Goal: Task Accomplishment & Management: Use online tool/utility

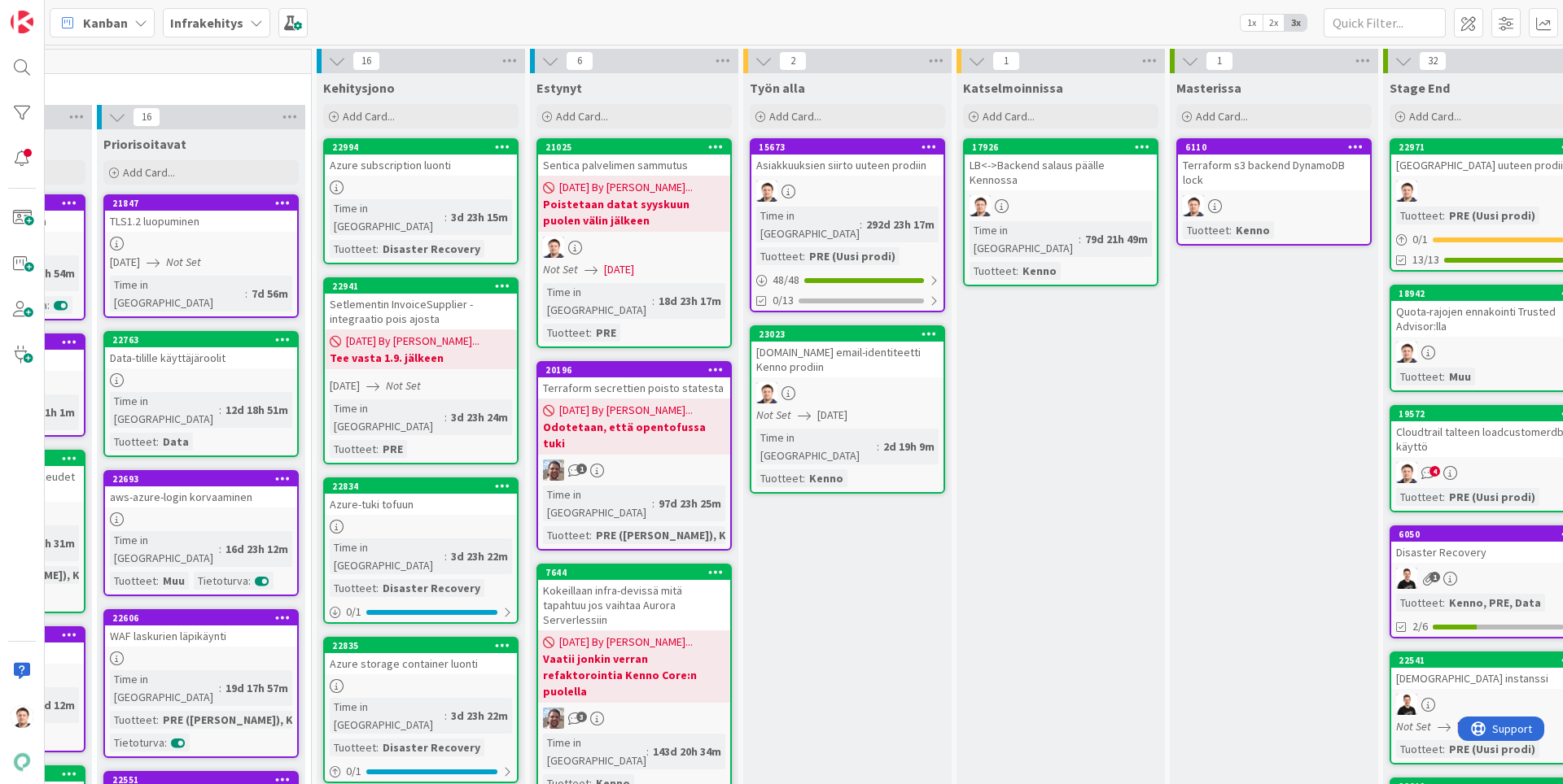
scroll to position [0, 398]
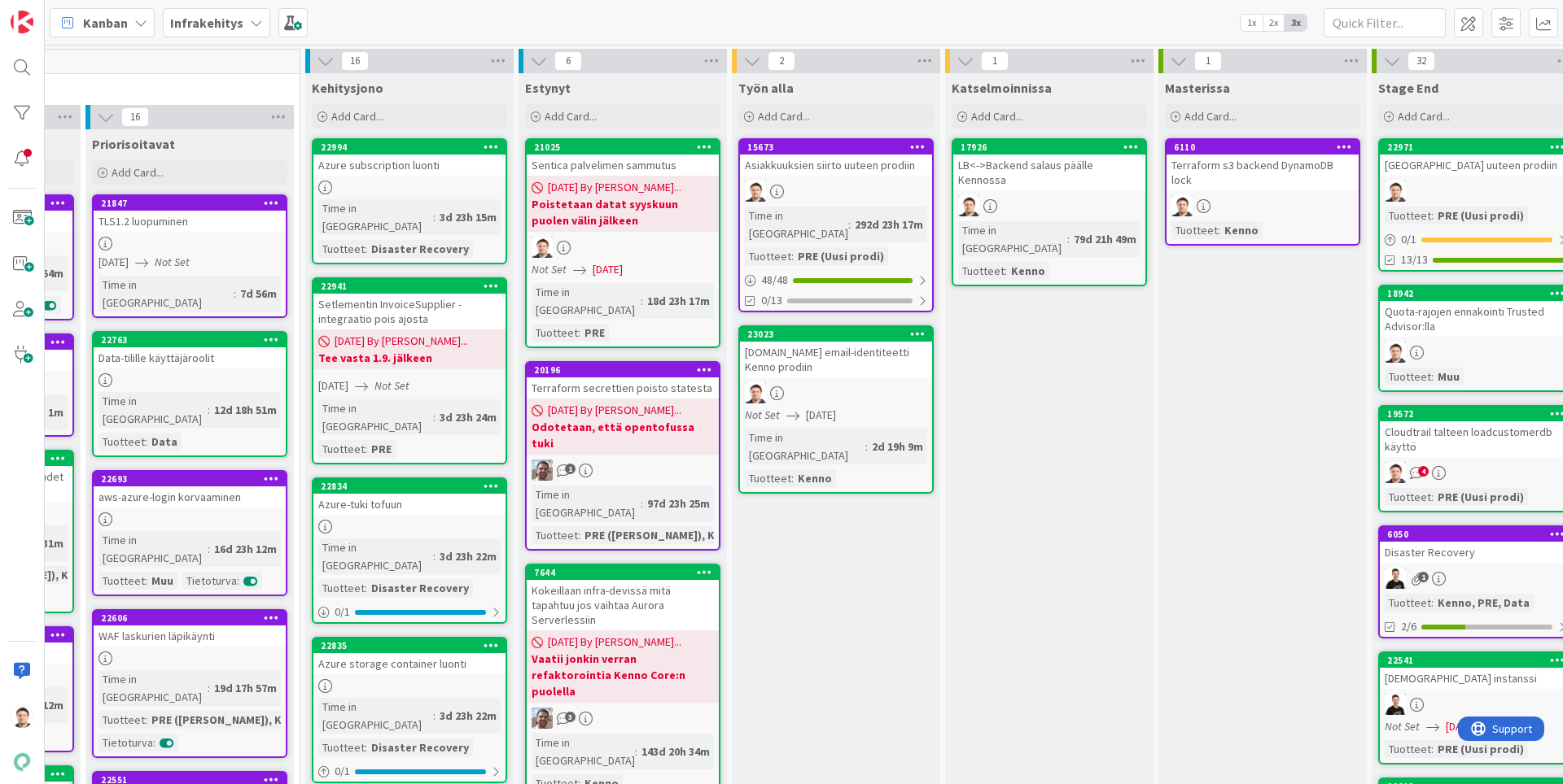
click at [894, 342] on div "[DOMAIN_NAME] email-identiteetti Kenno prodiin" at bounding box center [836, 360] width 192 height 36
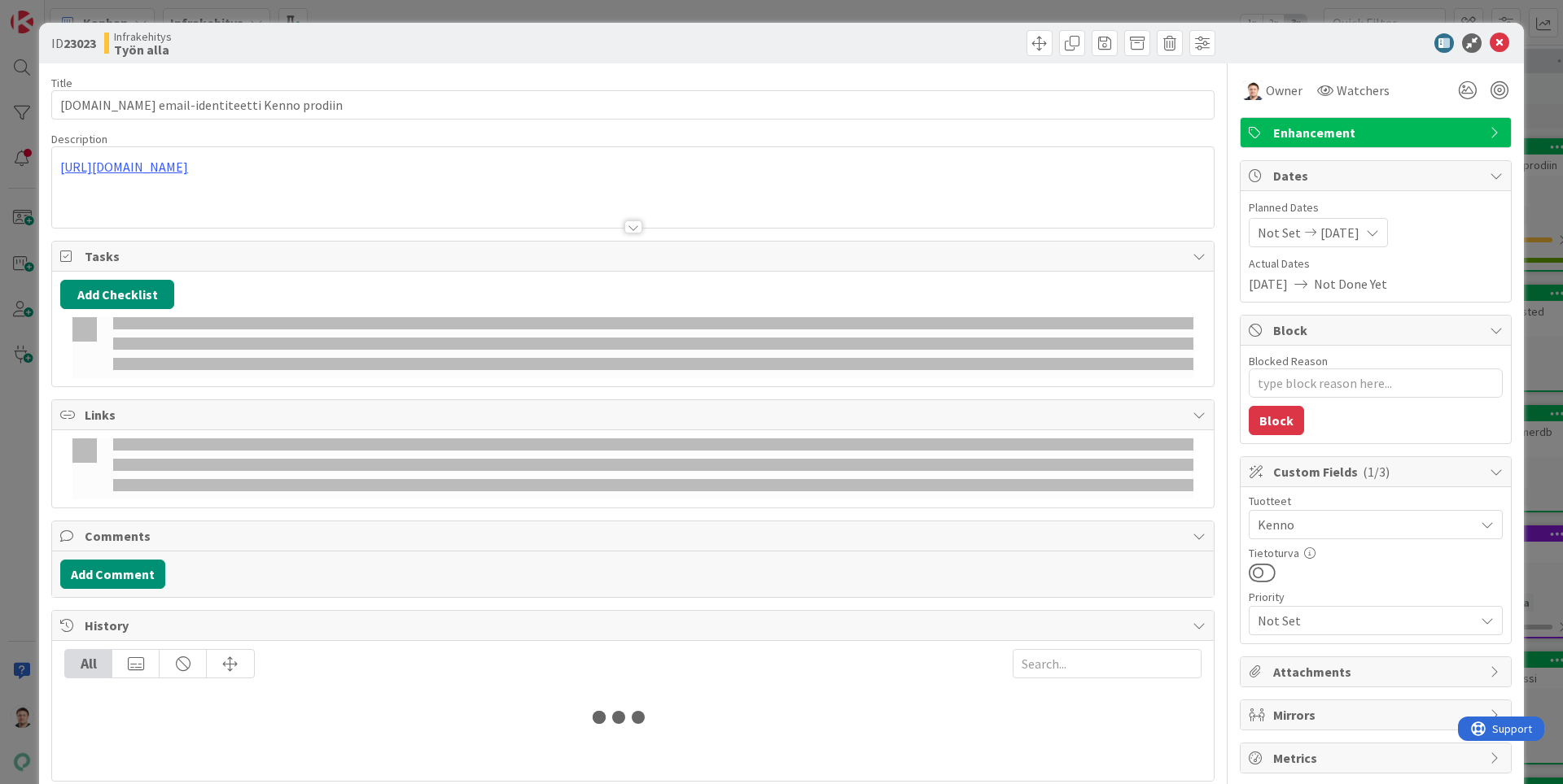
type textarea "x"
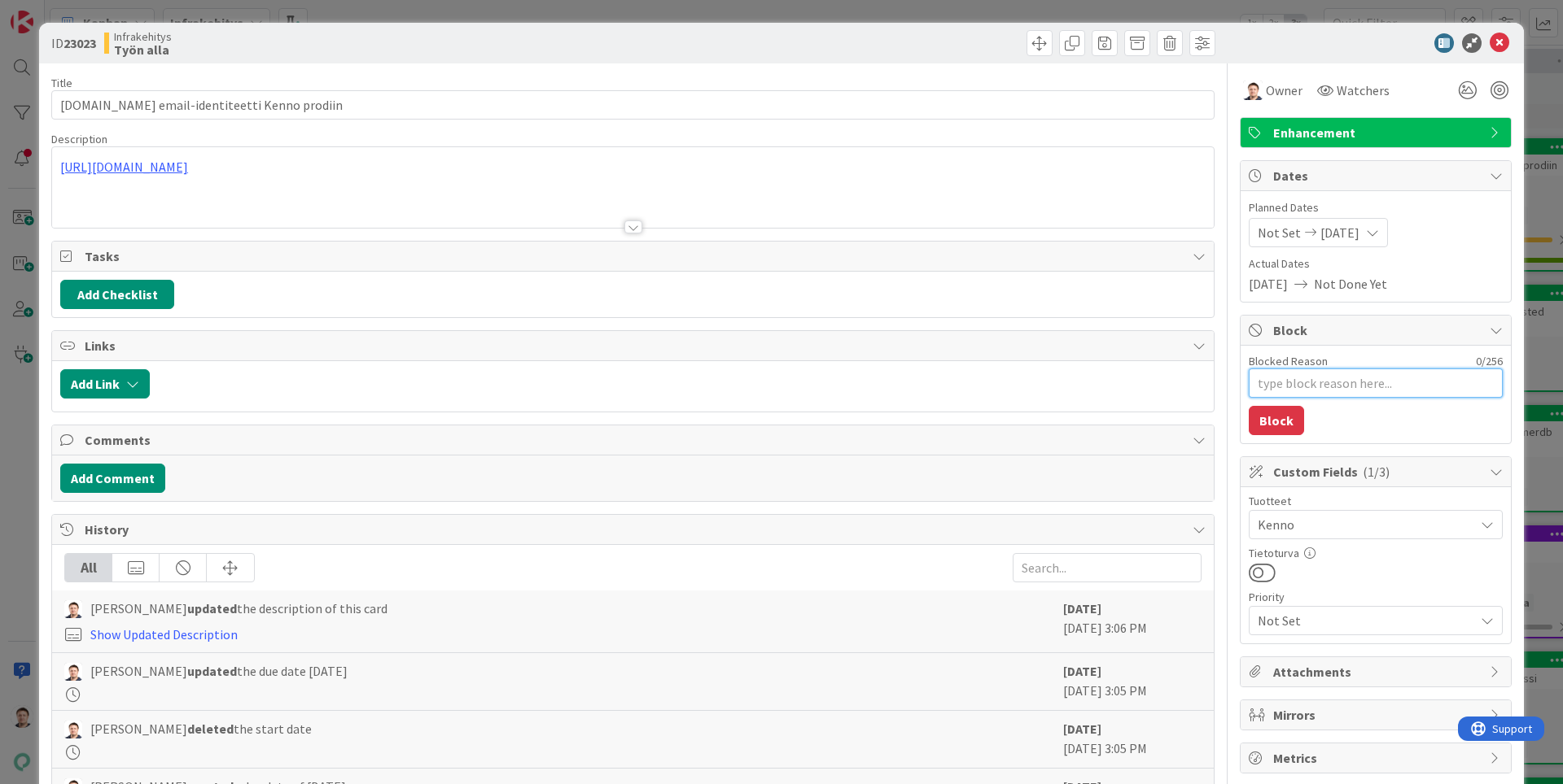
click at [1304, 390] on textarea "Blocked Reason" at bounding box center [1375, 382] width 254 height 29
type textarea "O"
type textarea "x"
type textarea "Od"
type textarea "x"
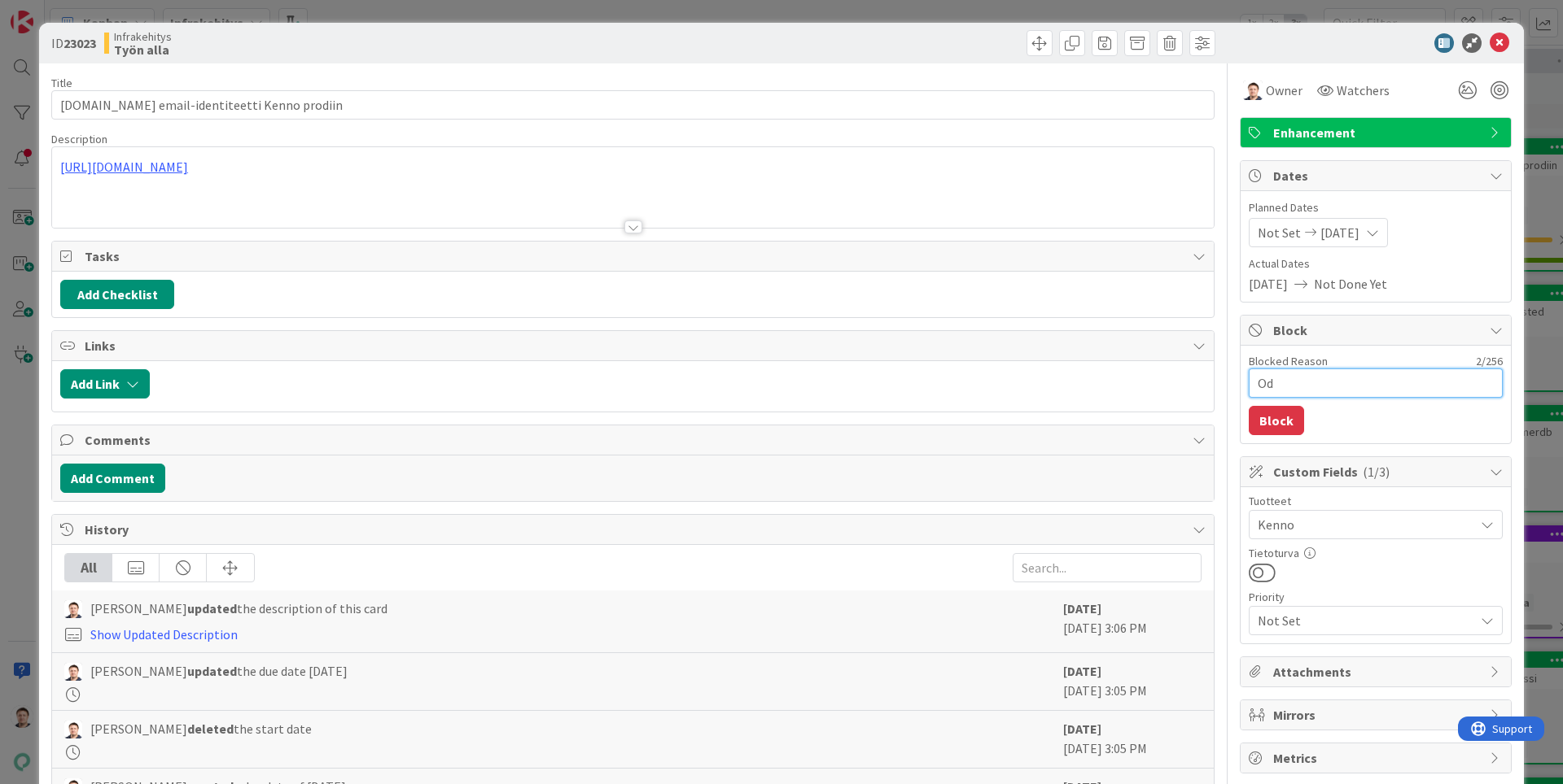
type textarea "Odo"
type textarea "x"
type textarea "Odot"
type textarea "x"
type textarea "Odott"
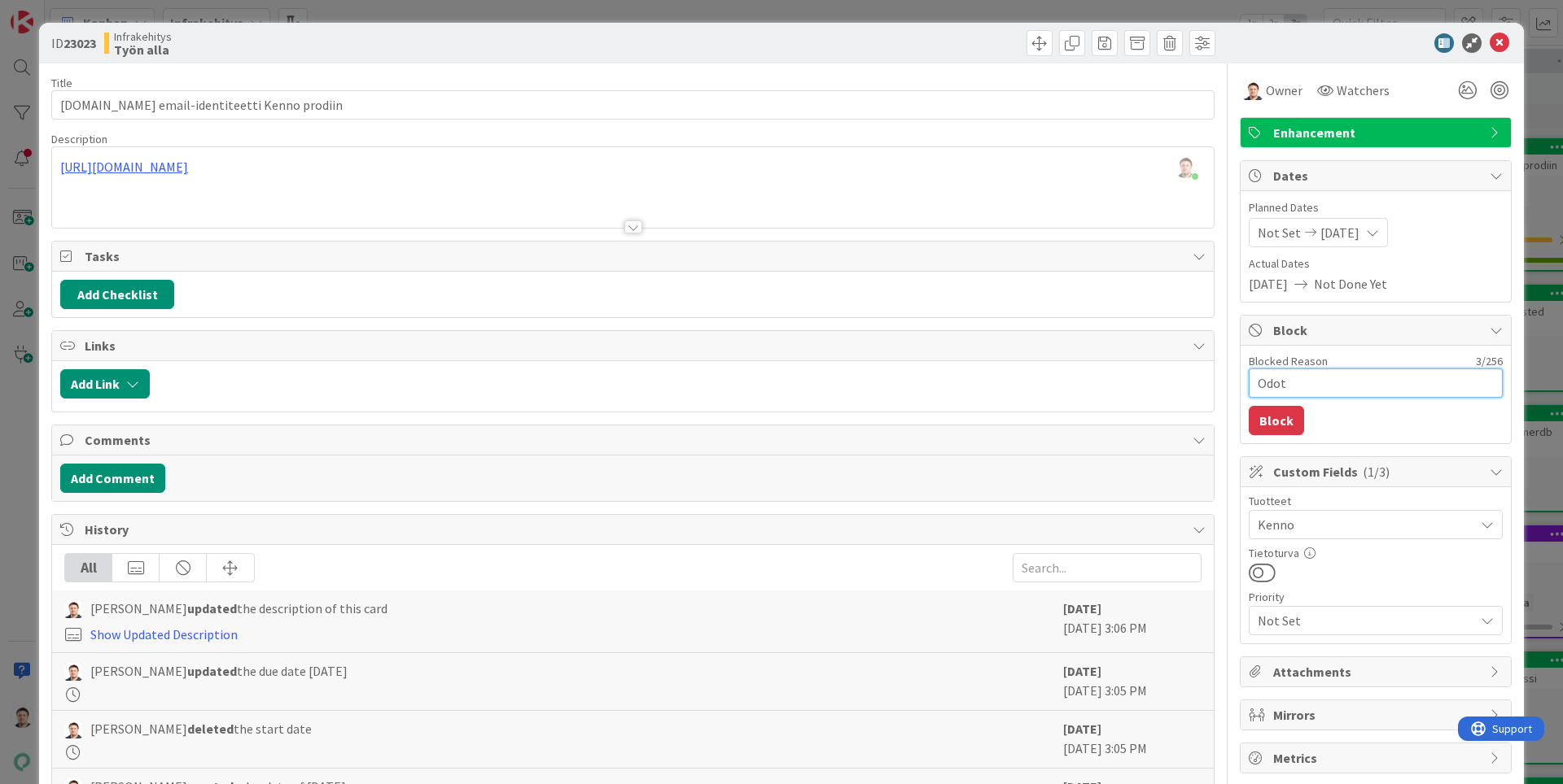
type textarea "x"
type textarea "Odotta"
type textarea "x"
type textarea "Odottaa"
type textarea "x"
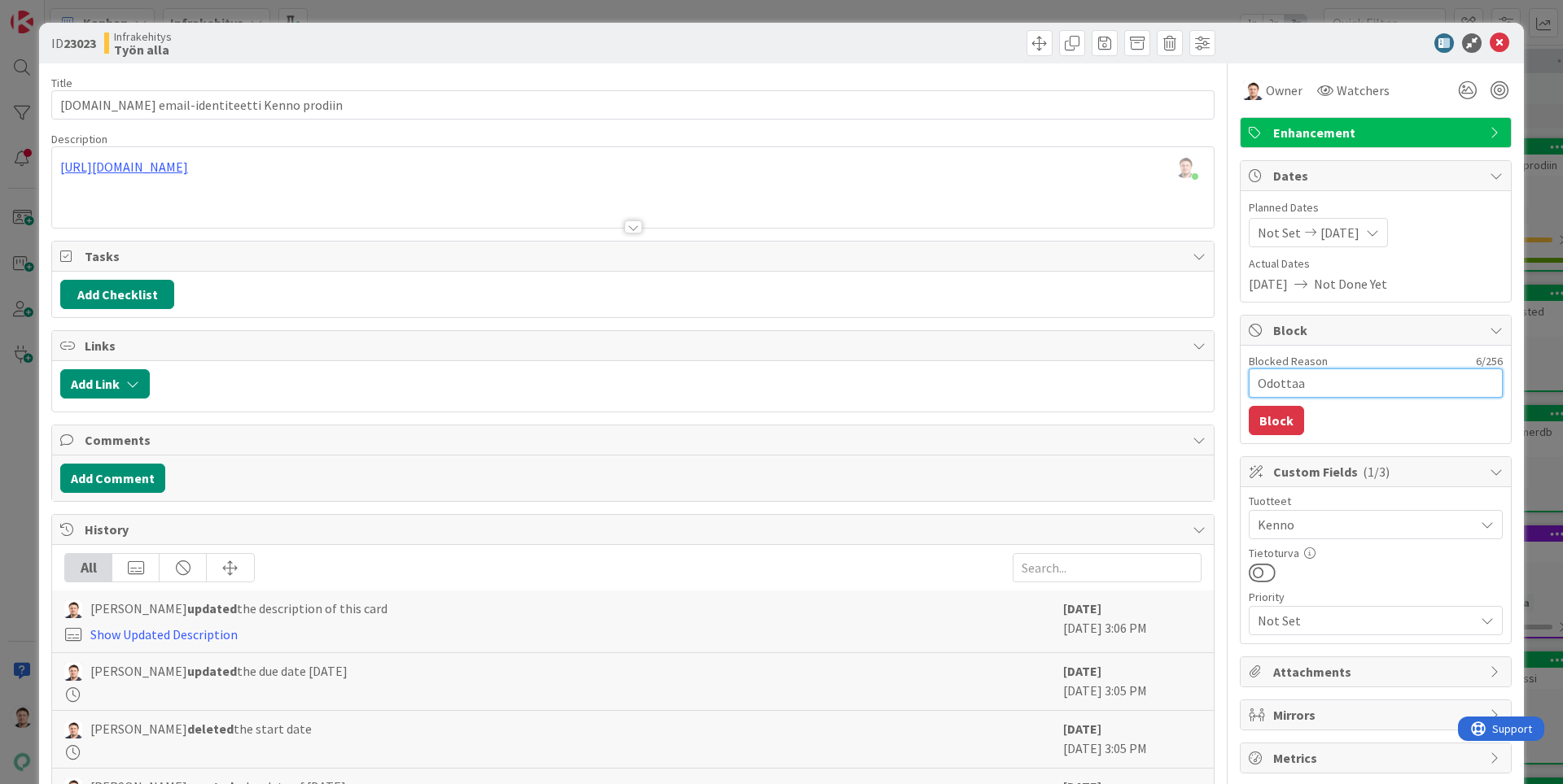
type textarea "Odottaa"
type textarea "x"
type textarea "Odottaa a"
type textarea "x"
type textarea "Odottaa as"
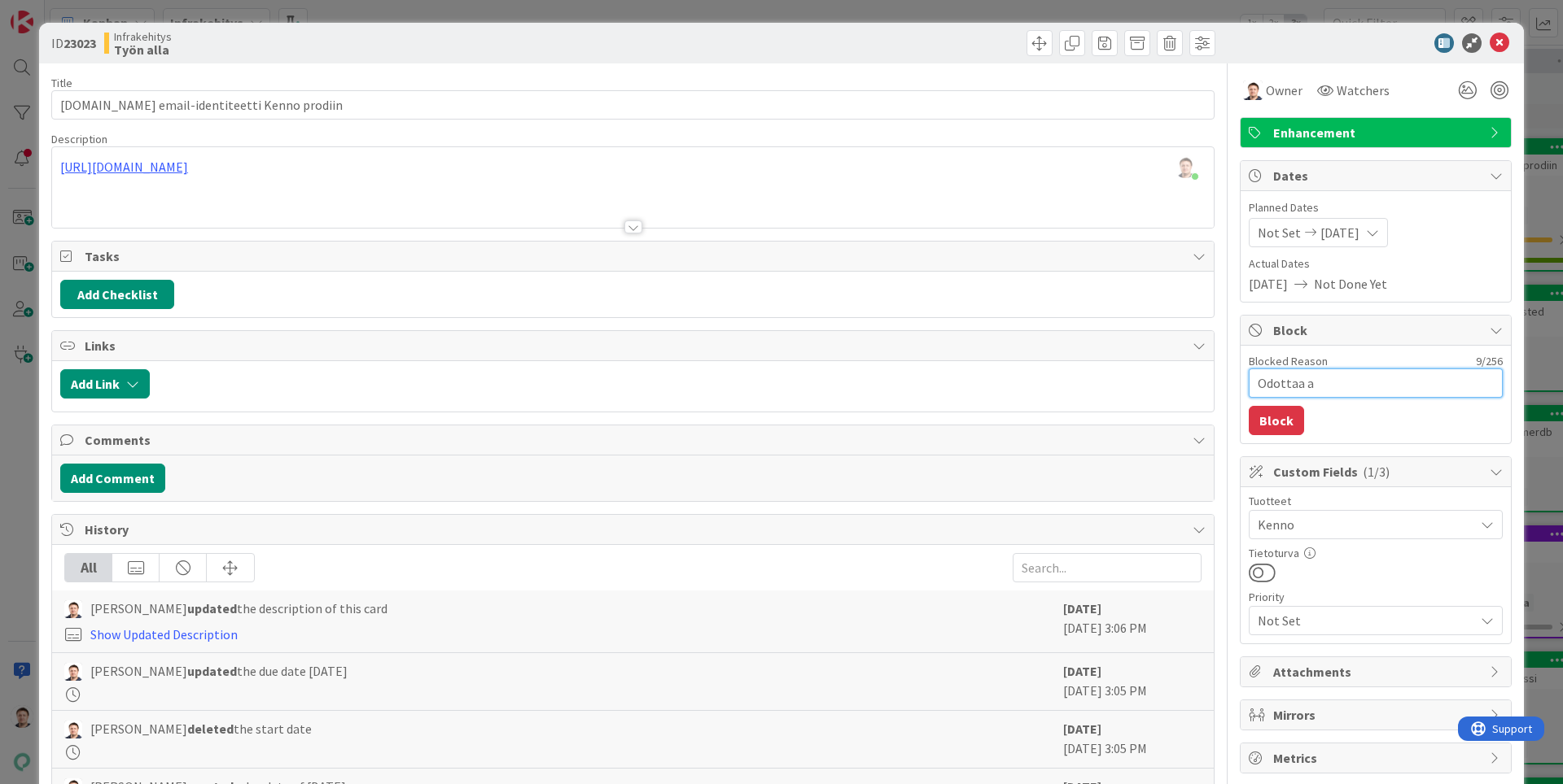
type textarea "x"
type textarea "Odottaa asi"
type textarea "x"
type textarea "Odottaa asia"
type textarea "x"
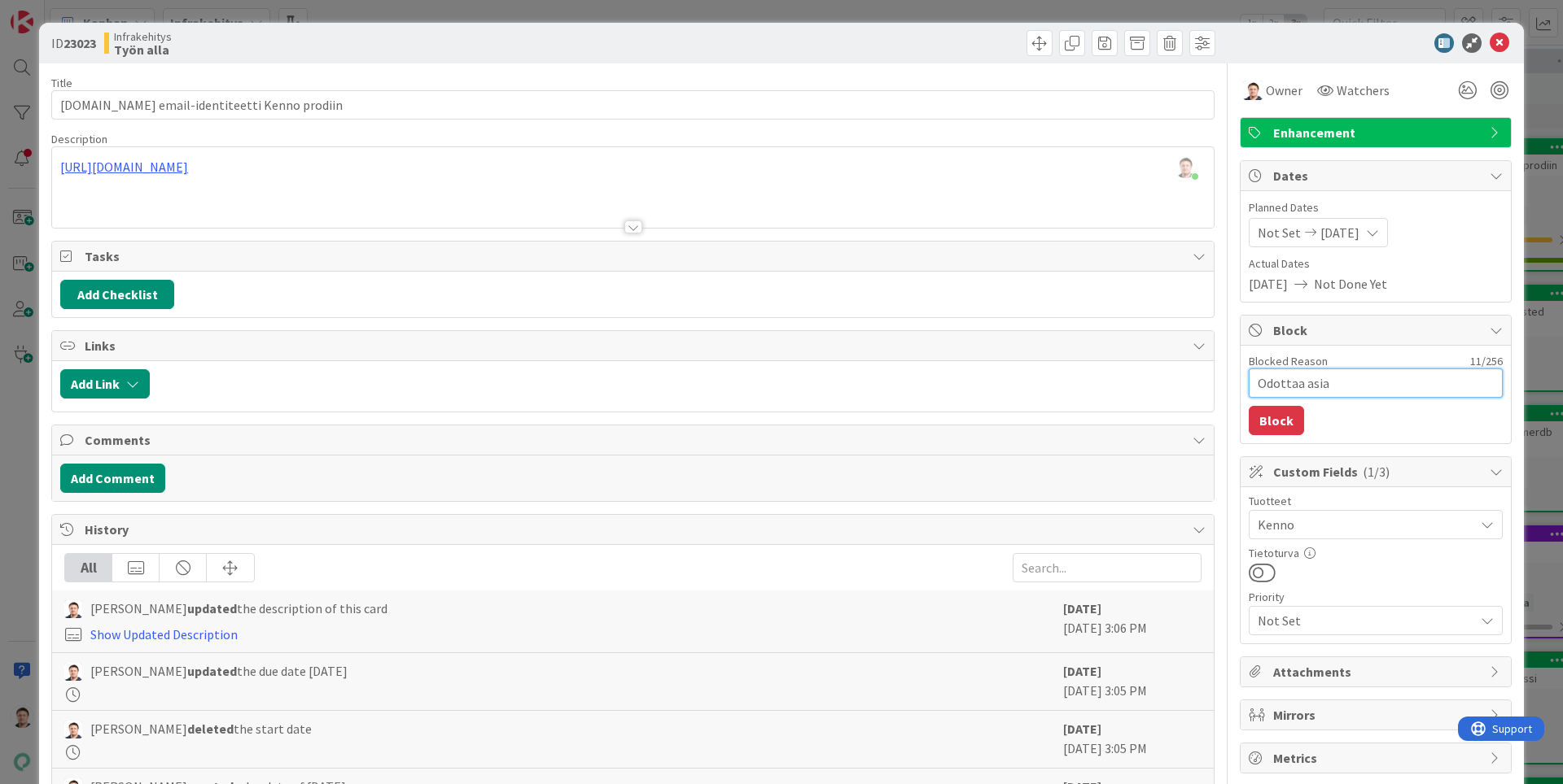
type textarea "Odottaa asiak"
type textarea "x"
type textarea "Odottaa asiaka"
type textarea "x"
type textarea "Odottaa asiakas"
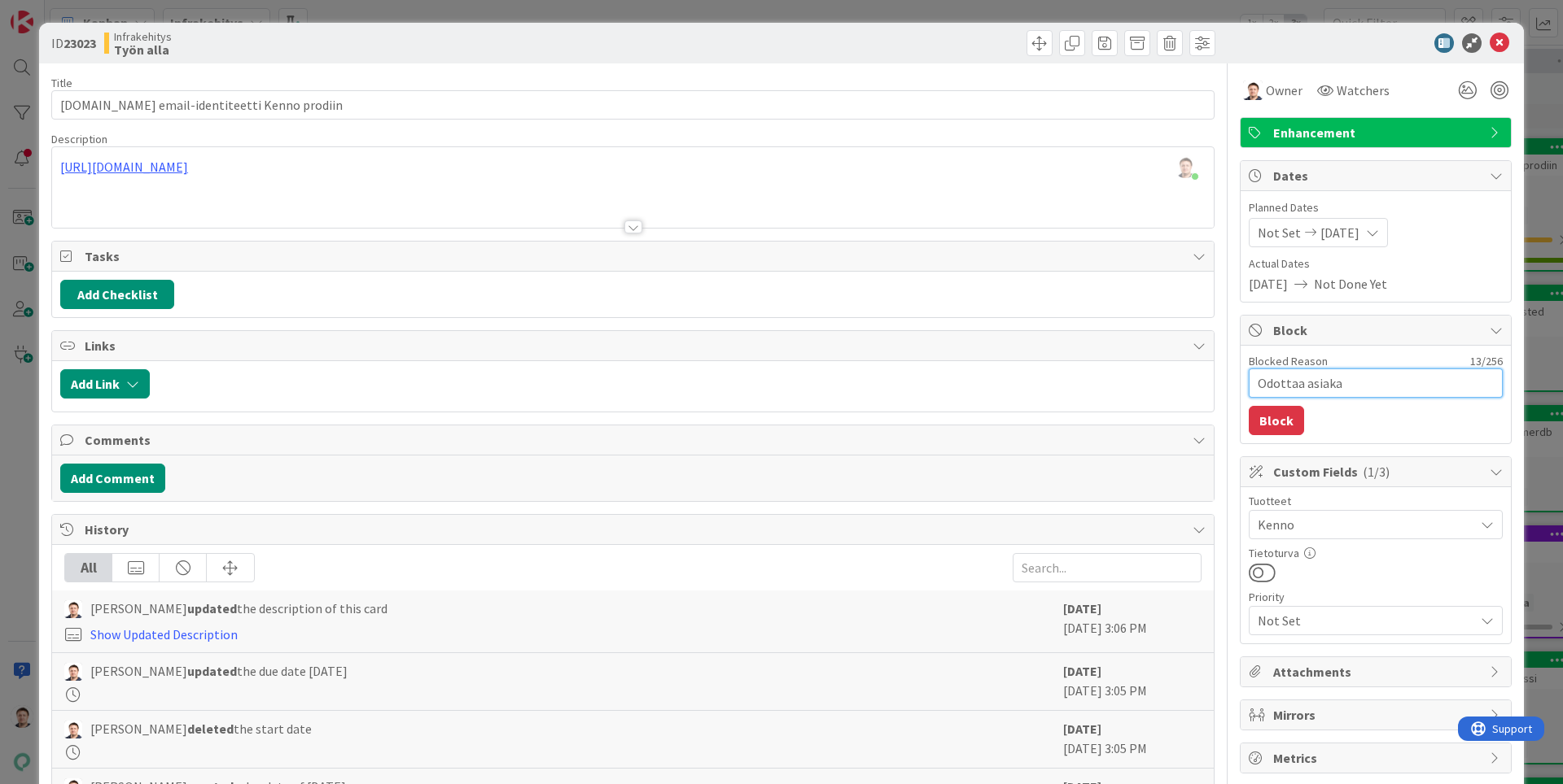
type textarea "x"
type textarea "Odottaa asiakast"
type textarea "x"
type textarea "Odottaa asiakasta"
type textarea "x"
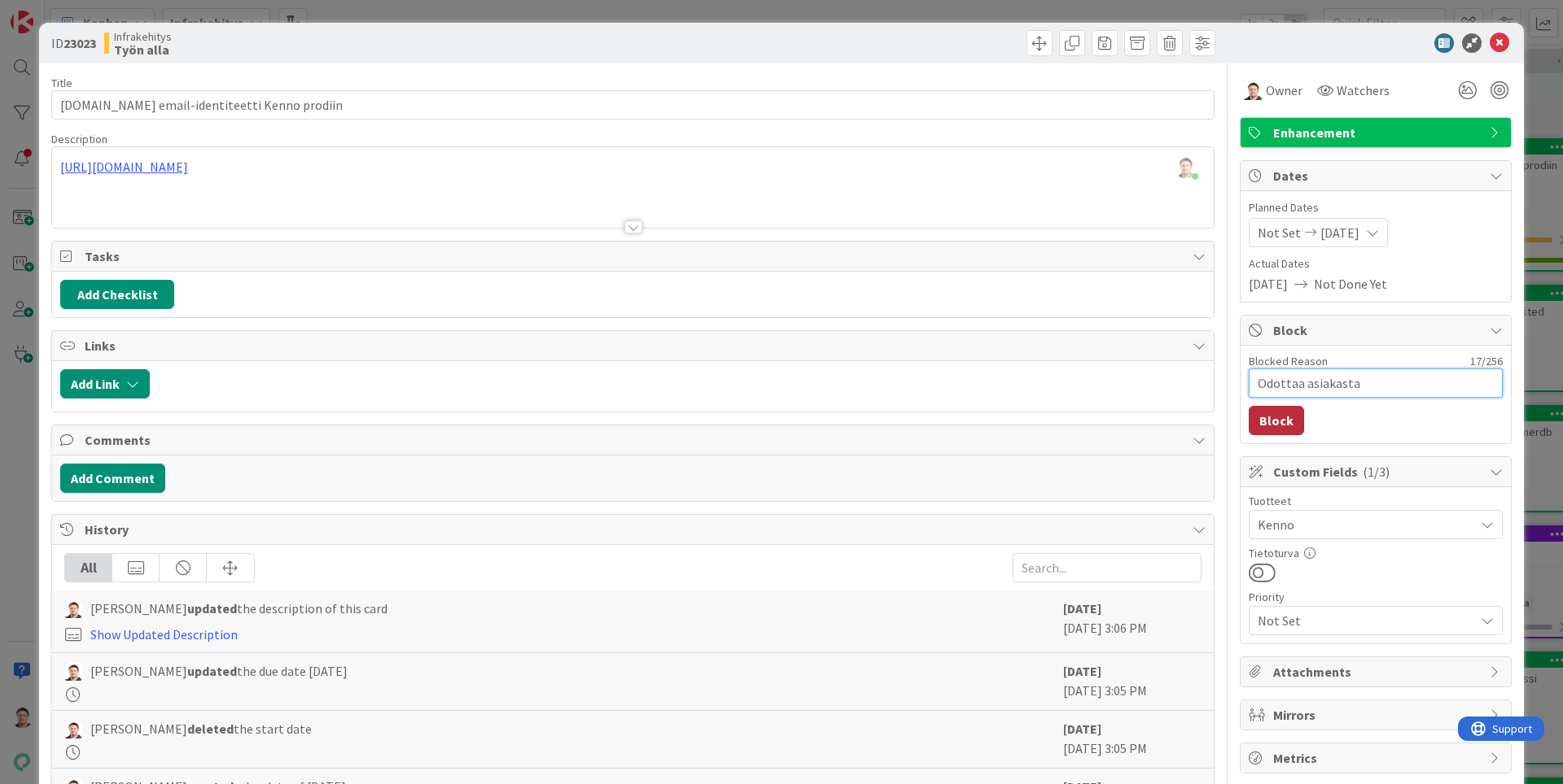
type textarea "Odottaa asiakasta"
click at [1280, 422] on button "Block" at bounding box center [1276, 421] width 55 height 29
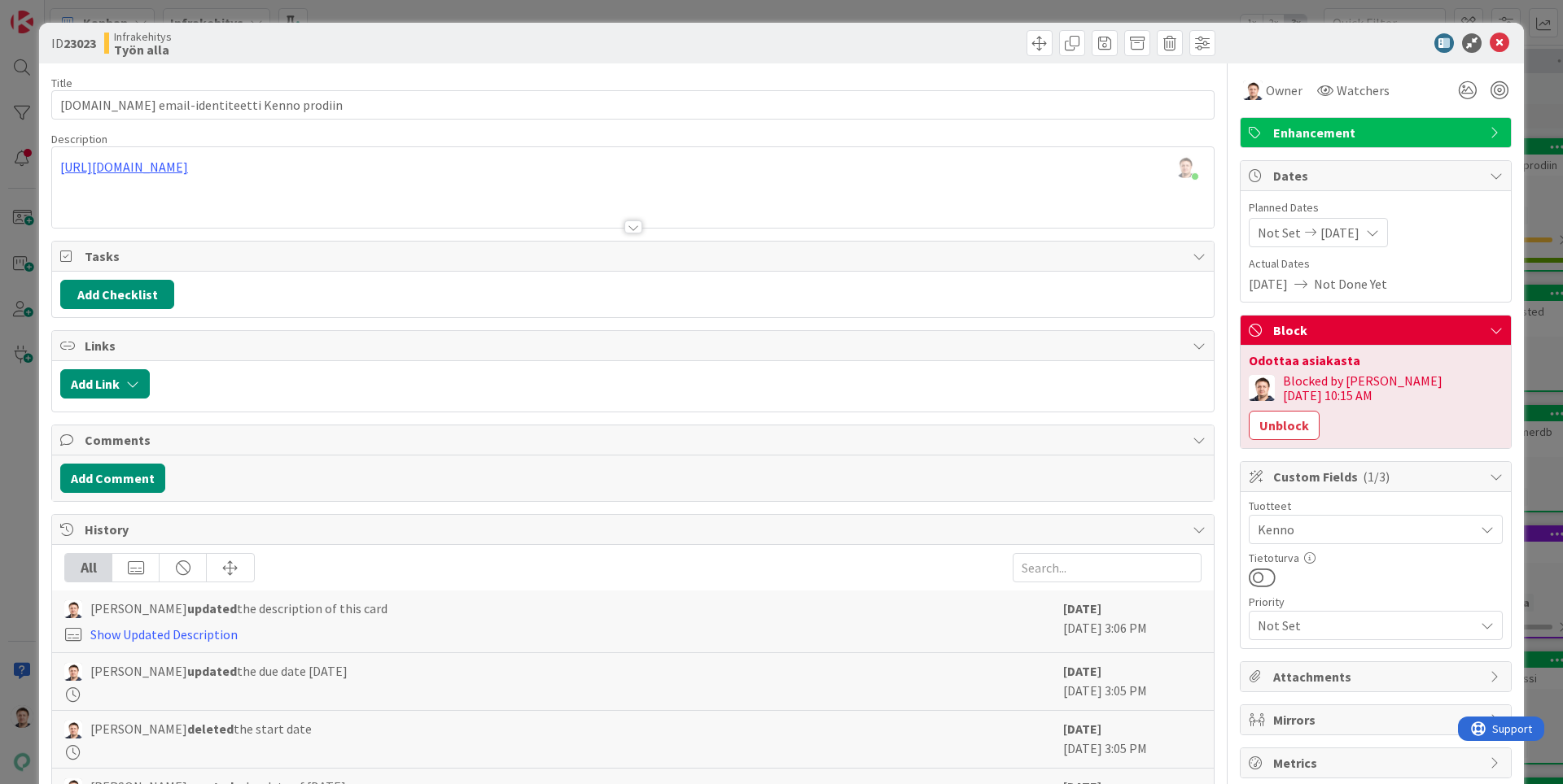
click at [1498, 45] on icon at bounding box center [1499, 43] width 20 height 20
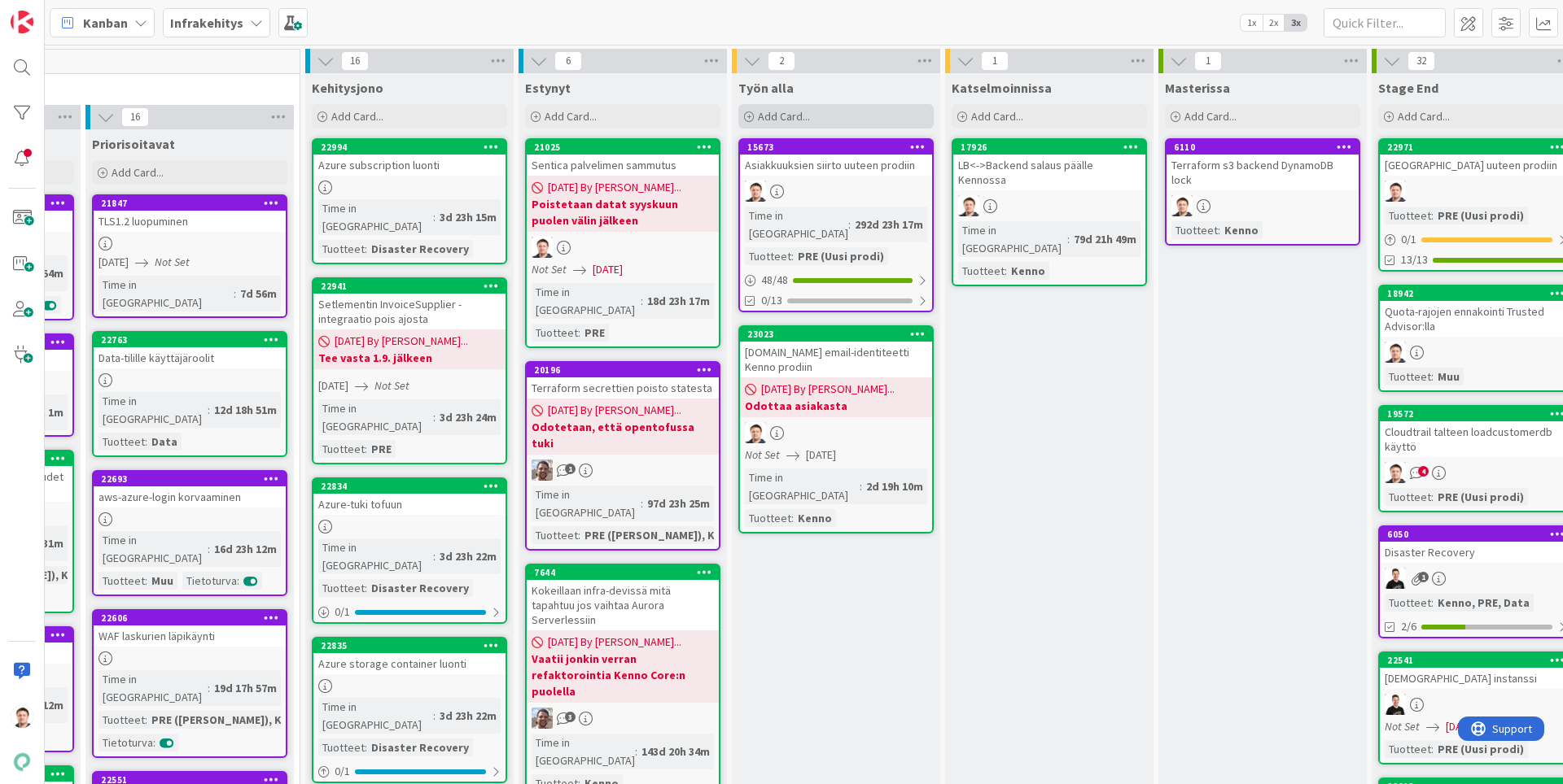
click at [785, 116] on span "Add Card..." at bounding box center [783, 116] width 52 height 14
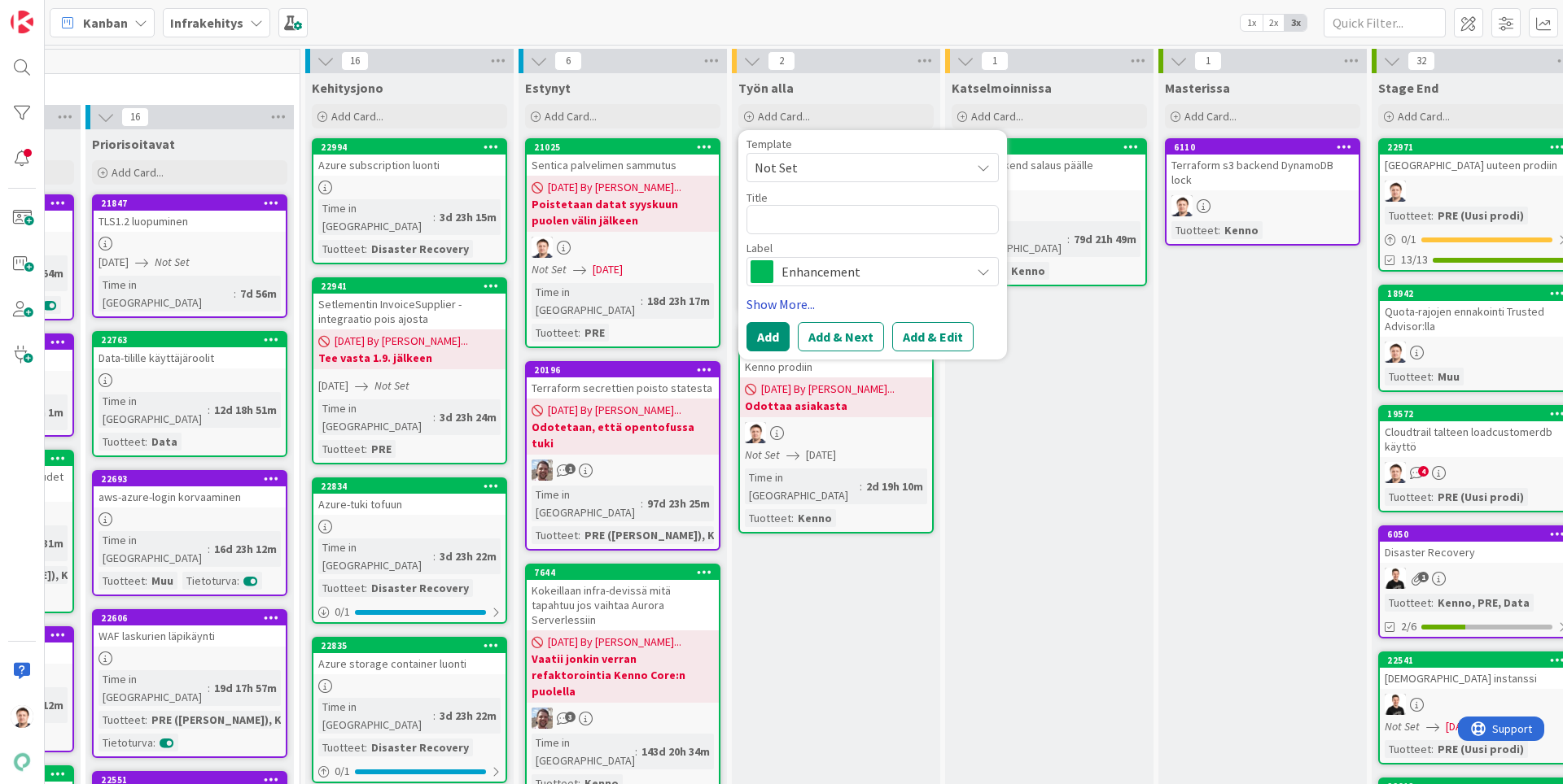
type textarea "x"
type textarea "E"
type textarea "x"
type textarea "El"
type textarea "x"
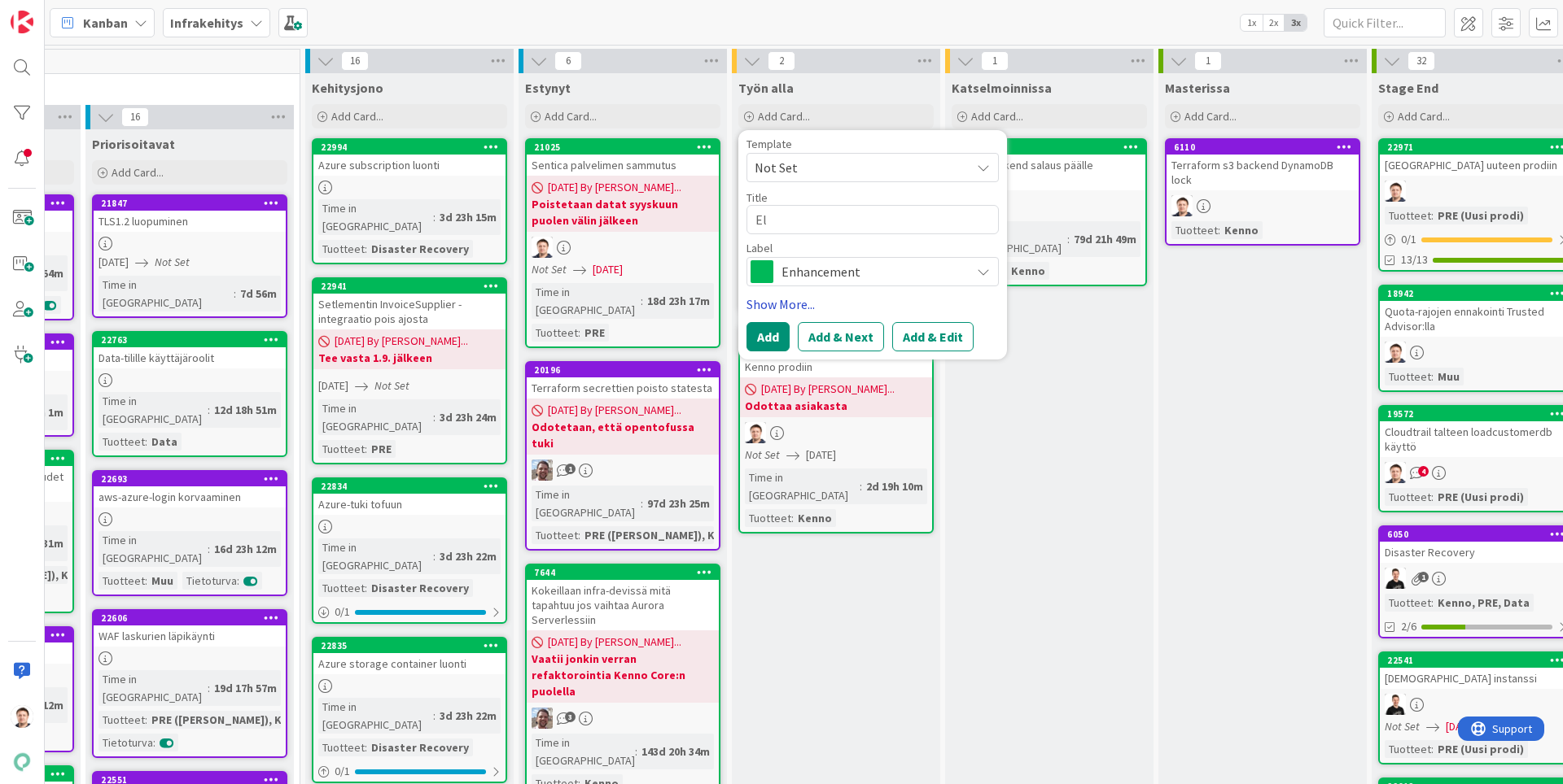
type textarea "Elo"
type textarea "x"
type textarea "Elo"
type textarea "x"
type textarea "[PERSON_NAME]"
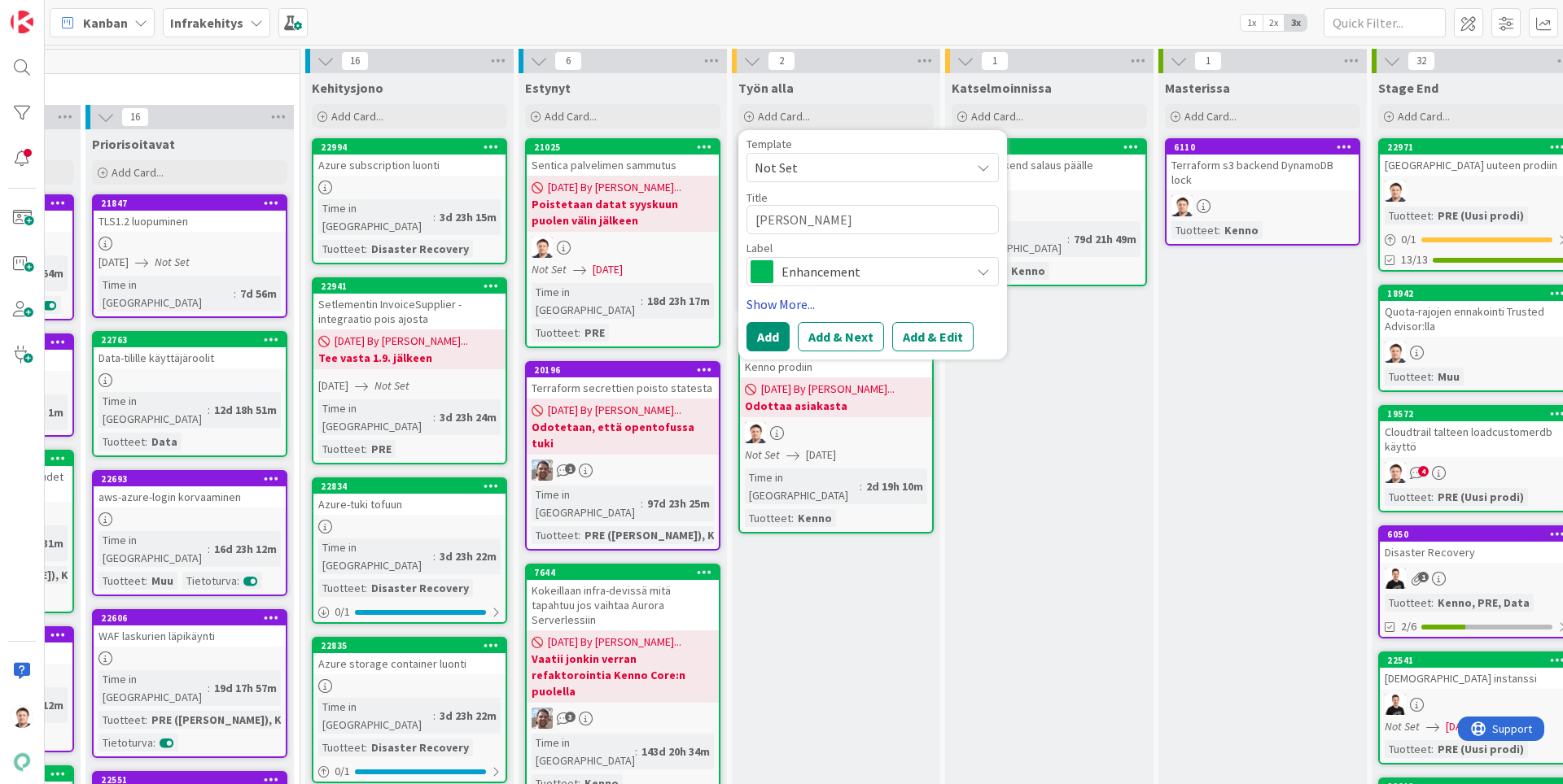
type textarea "x"
type textarea "[PERSON_NAME]"
type textarea "x"
type textarea "[PERSON_NAME]"
type textarea "x"
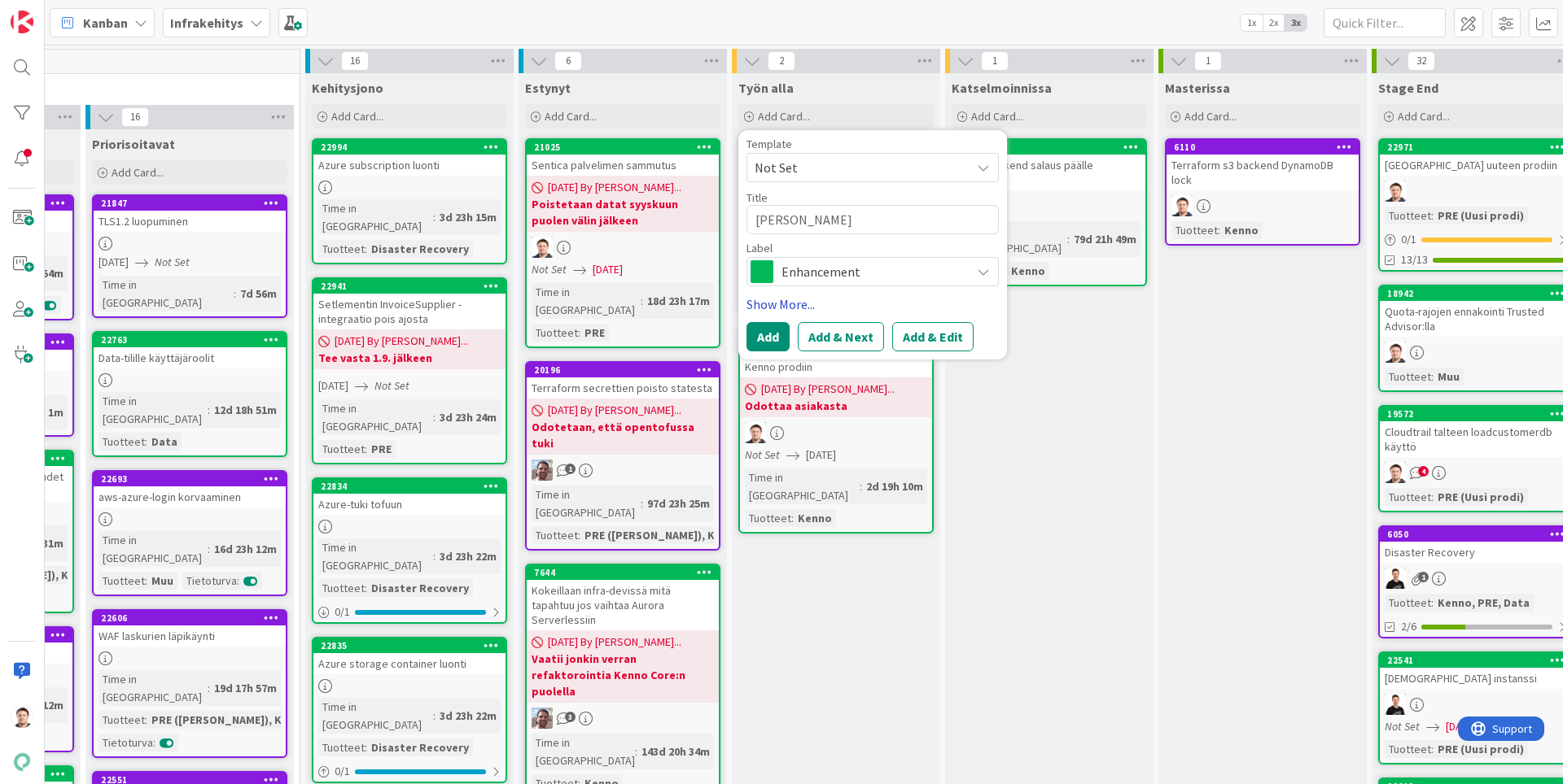
type textarea "Elo Läht"
type textarea "x"
type textarea "[PERSON_NAME]"
type textarea "x"
type textarea "[PERSON_NAME]"
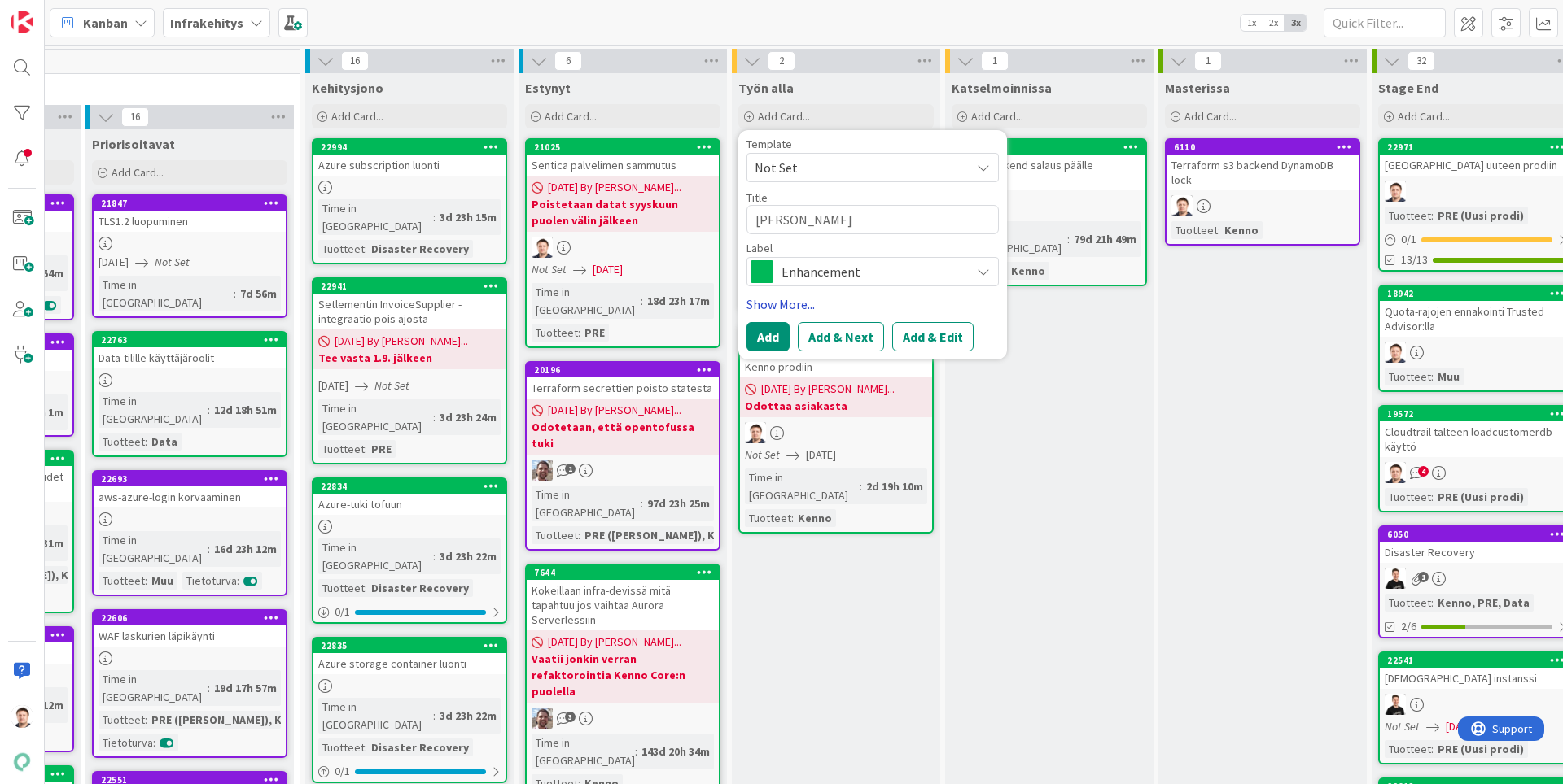
type textarea "x"
type textarea "[PERSON_NAME]"
type textarea "x"
type textarea "[PERSON_NAME]"
type textarea "x"
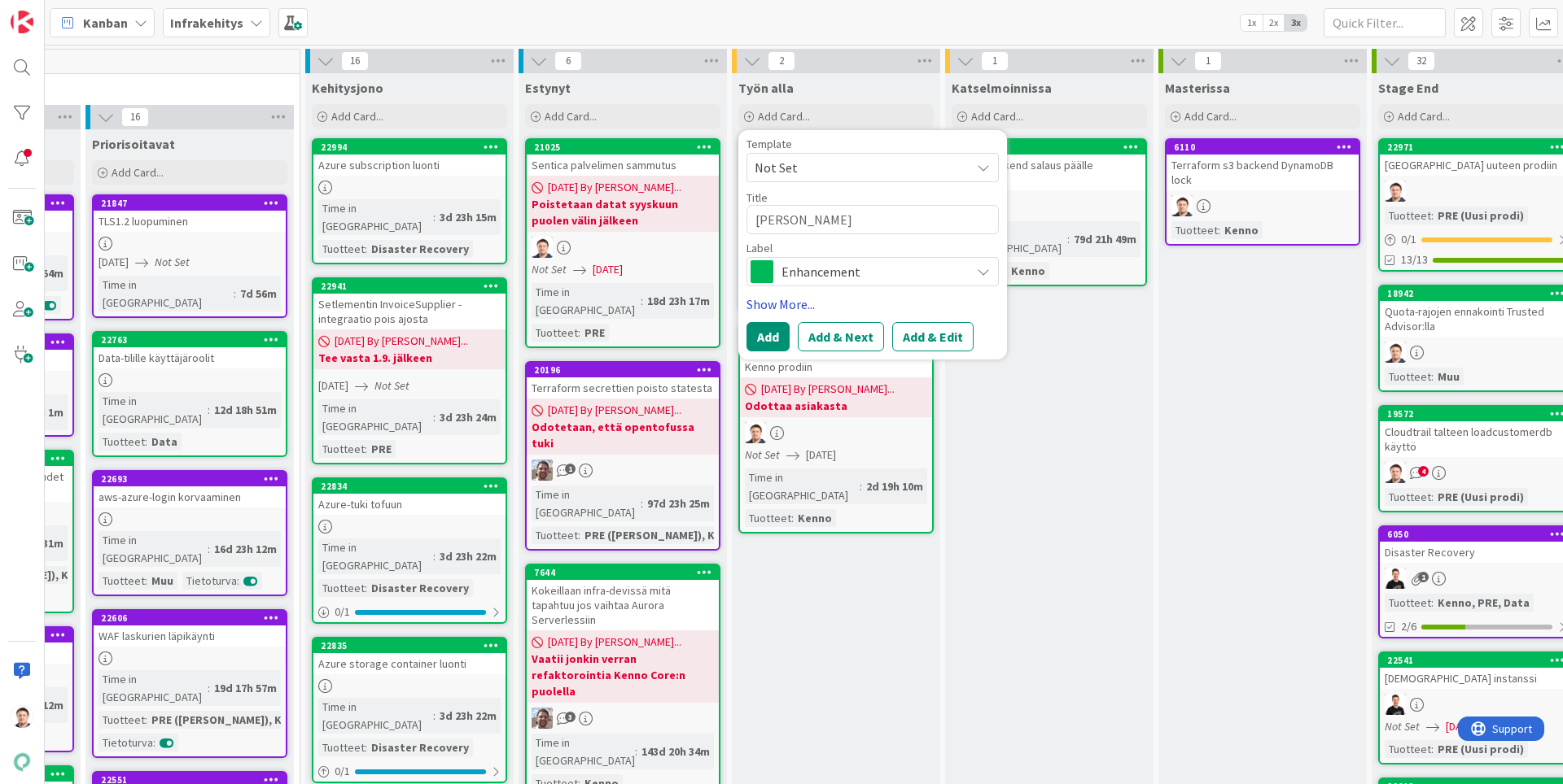
type textarea "[PERSON_NAME]"
type textarea "x"
type textarea "[PERSON_NAME]"
type textarea "x"
type textarea "[PERSON_NAME]"
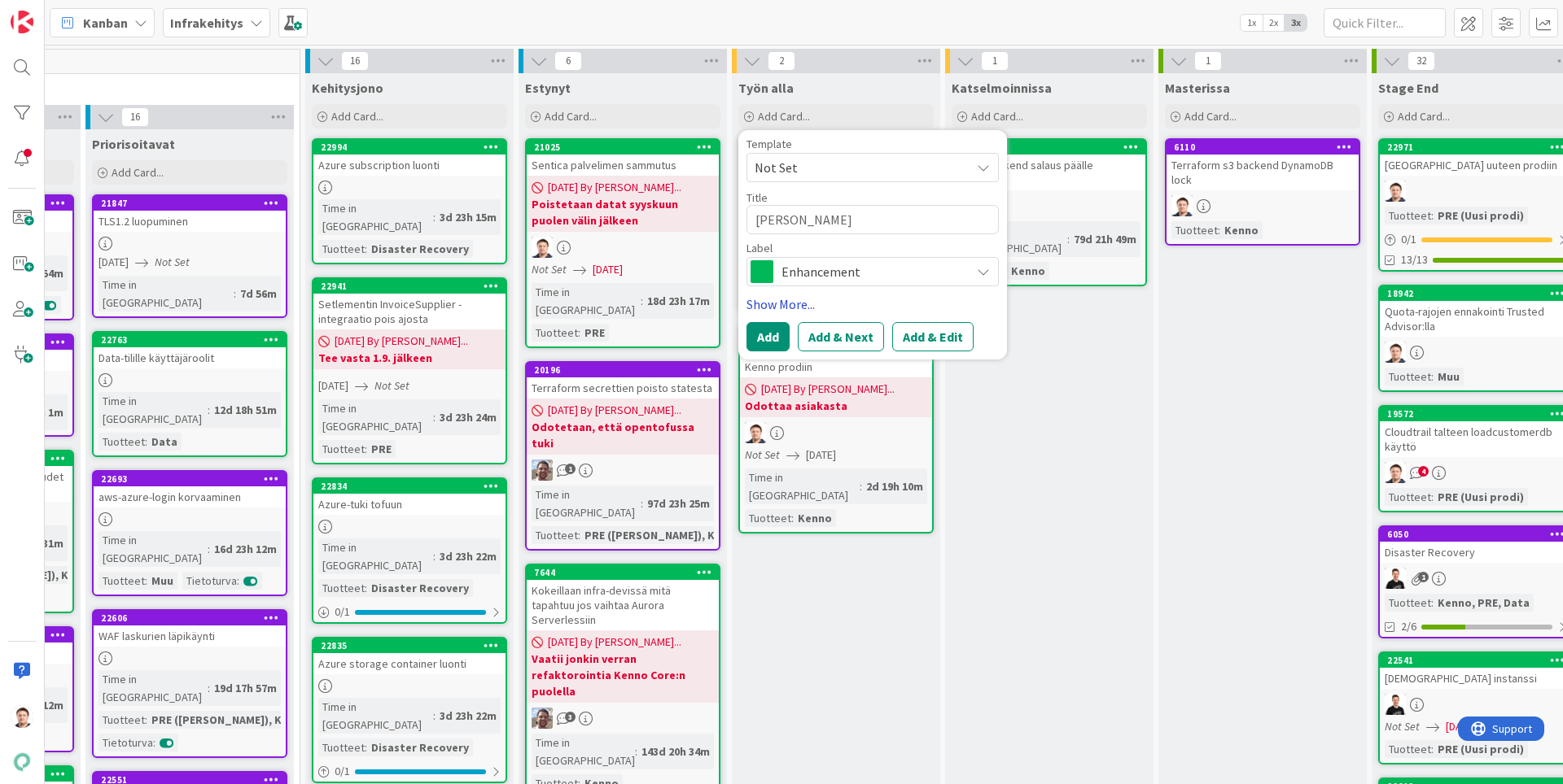
type textarea "x"
type textarea "[PERSON_NAME]"
type textarea "x"
type textarea "[PERSON_NAME]"
type textarea "x"
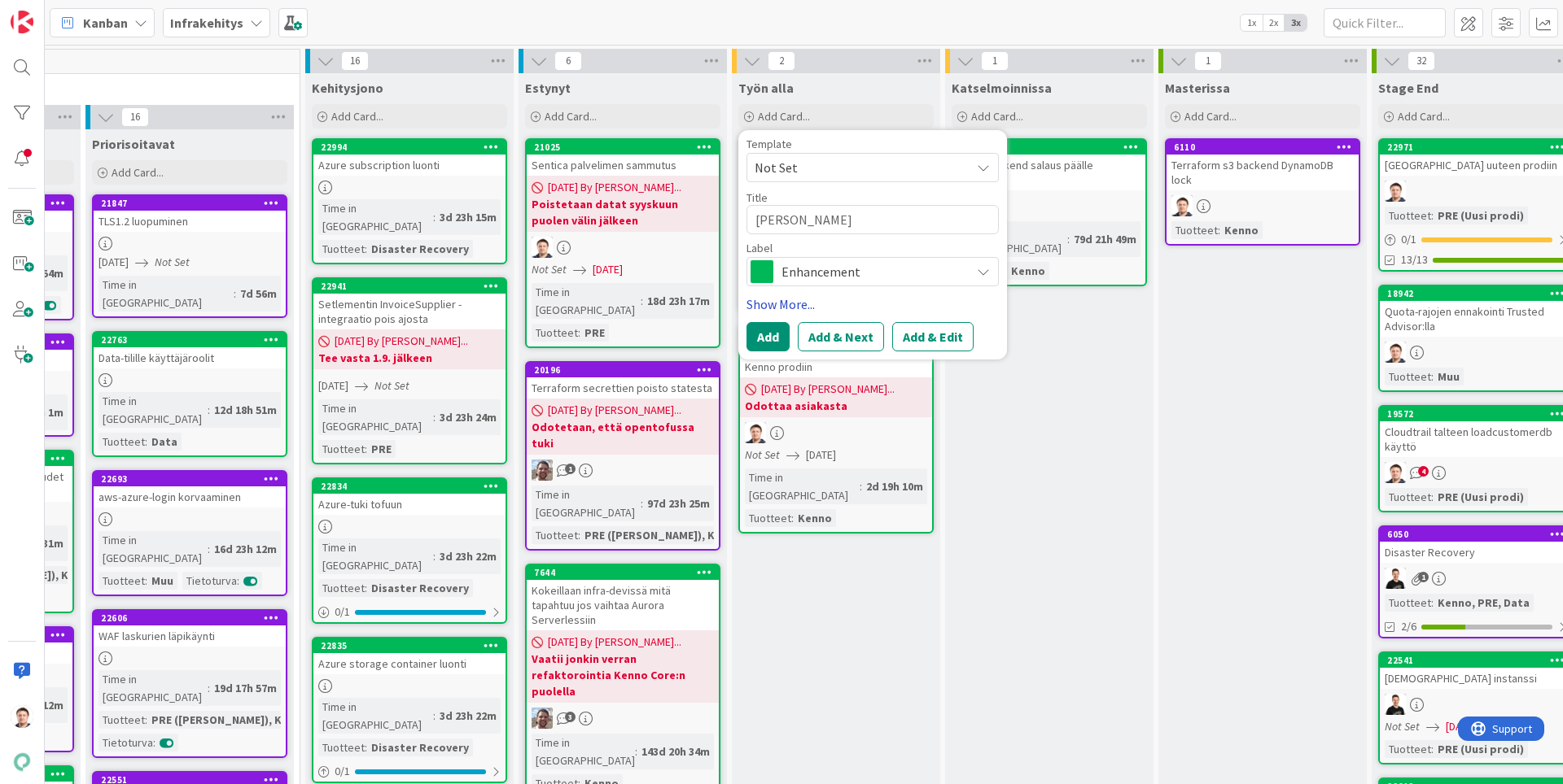
type textarea "[PERSON_NAME]"
type textarea "x"
type textarea "[PERSON_NAME] S"
type textarea "x"
type textarea "[PERSON_NAME] SS"
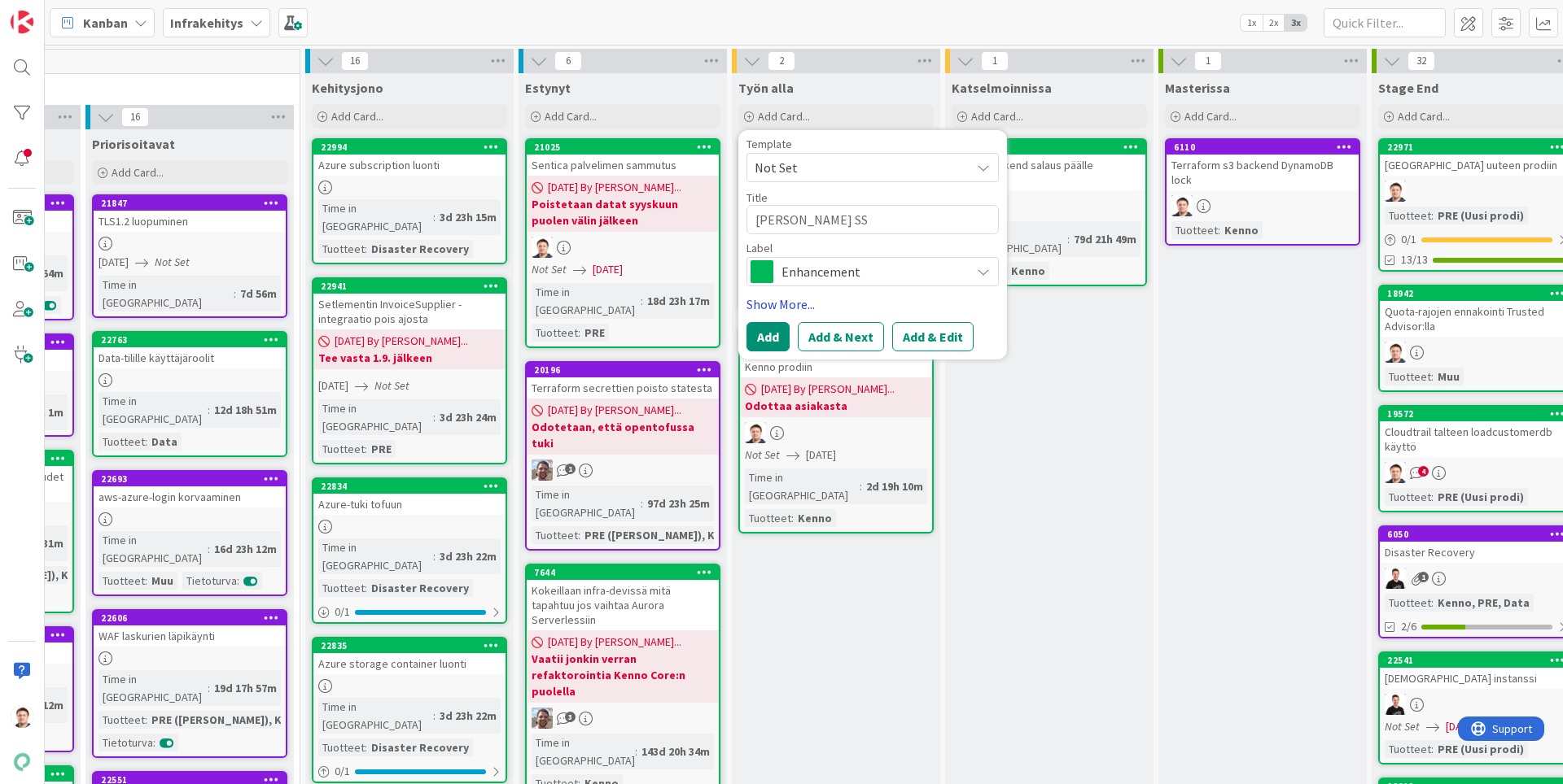
type textarea "x"
type textarea "[PERSON_NAME] SSO"
click at [773, 335] on button "Add" at bounding box center [767, 337] width 43 height 29
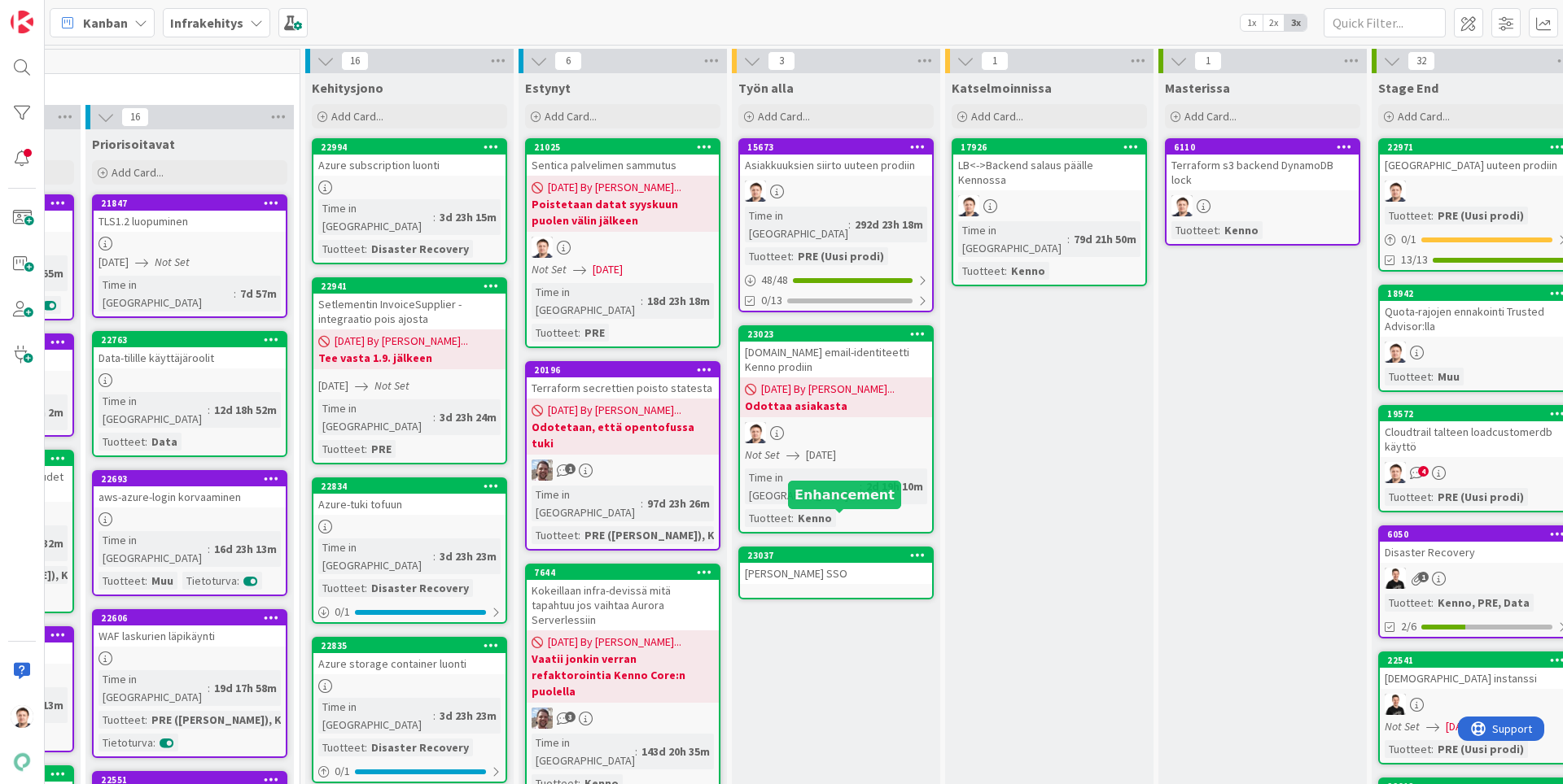
click at [846, 550] on div "23037" at bounding box center [840, 556] width 185 height 11
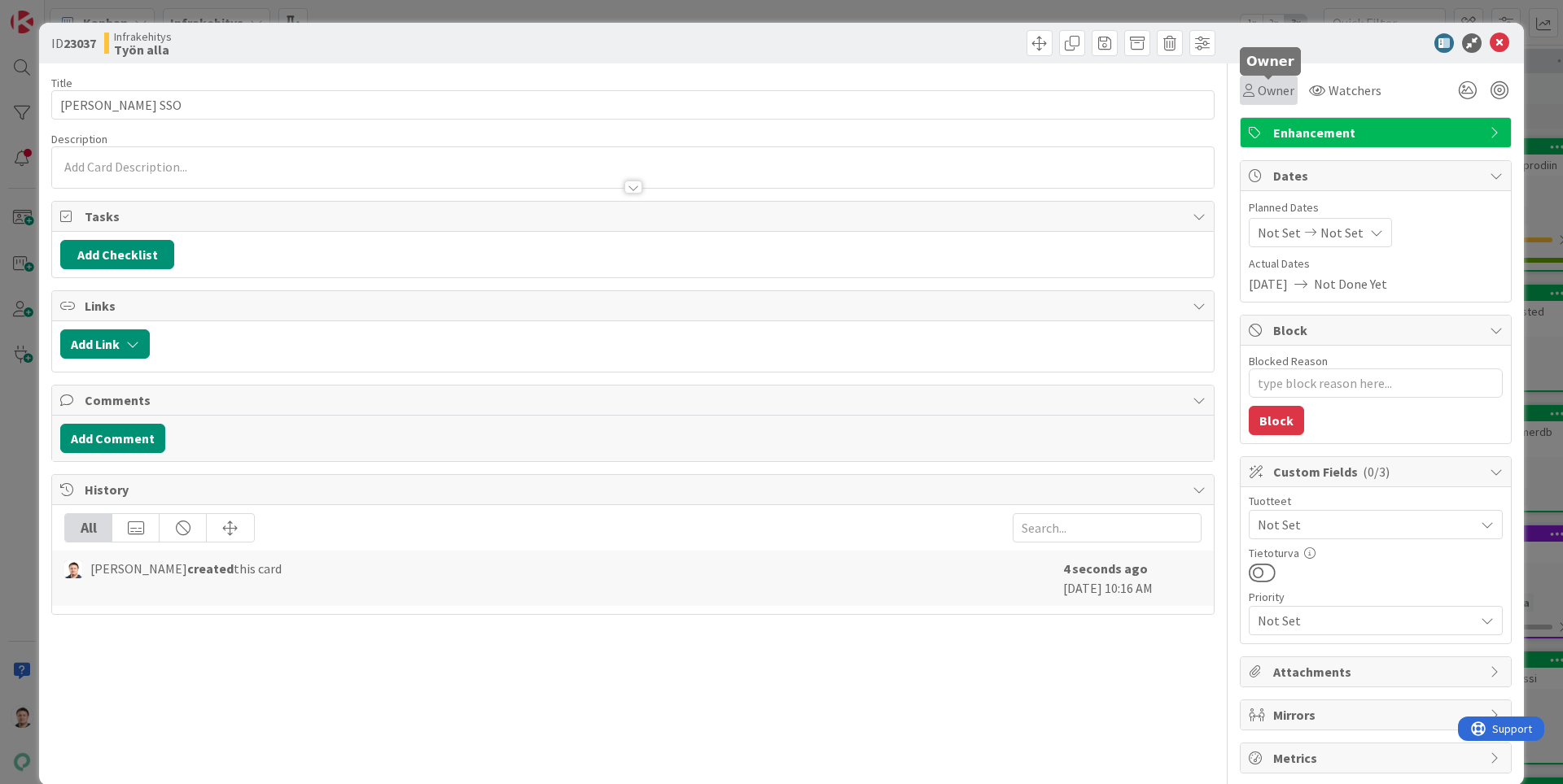
click at [1256, 98] on div "Owner" at bounding box center [1269, 90] width 51 height 20
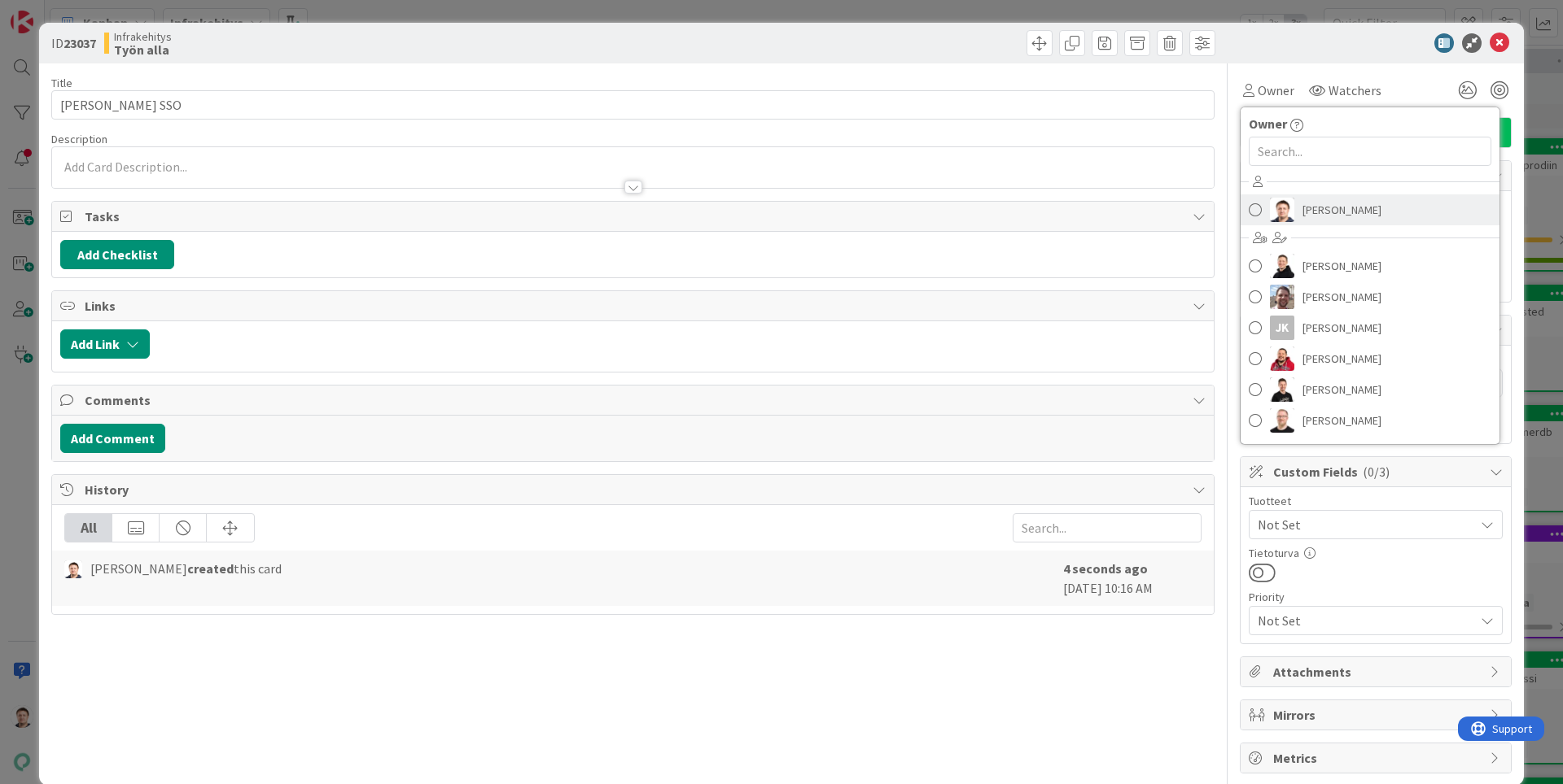
click at [1322, 216] on span "[PERSON_NAME]" at bounding box center [1341, 210] width 79 height 25
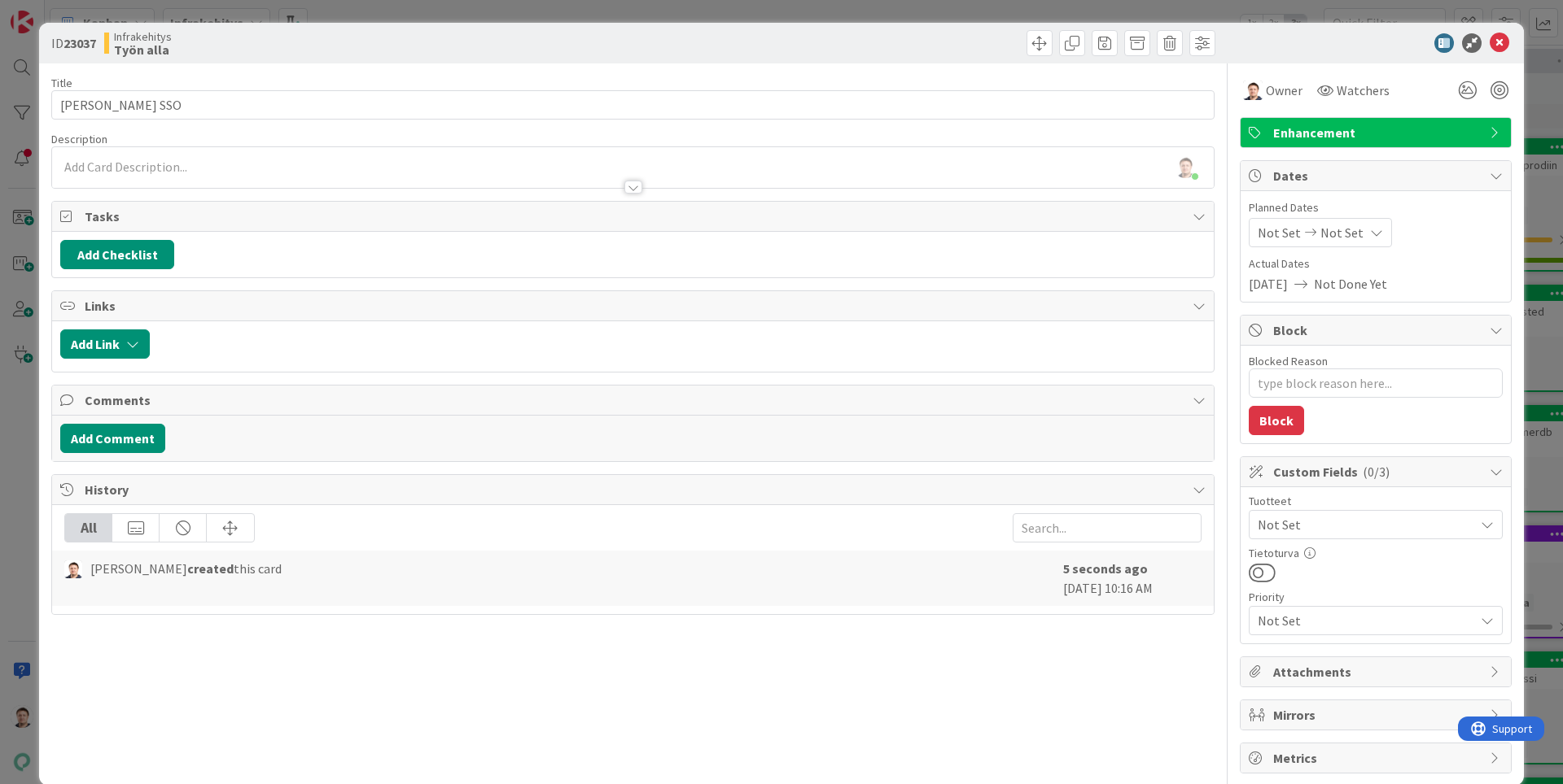
click at [1358, 518] on span "Not Set" at bounding box center [1365, 524] width 216 height 20
click at [1318, 565] on link "PRE" at bounding box center [1373, 562] width 259 height 29
type textarea "x"
click at [1505, 44] on icon at bounding box center [1499, 43] width 20 height 20
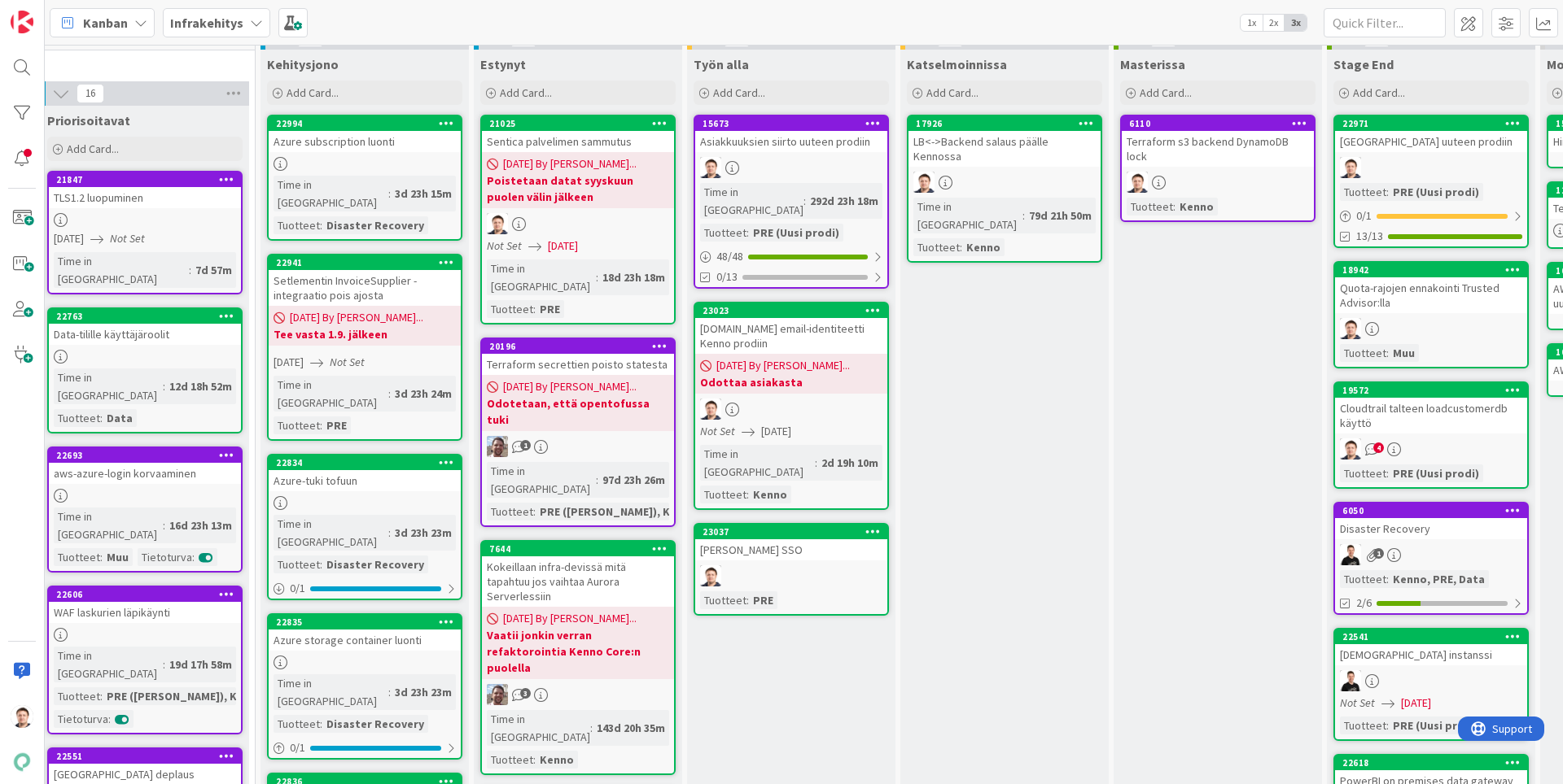
scroll to position [0, 443]
